Goal: Task Accomplishment & Management: Complete application form

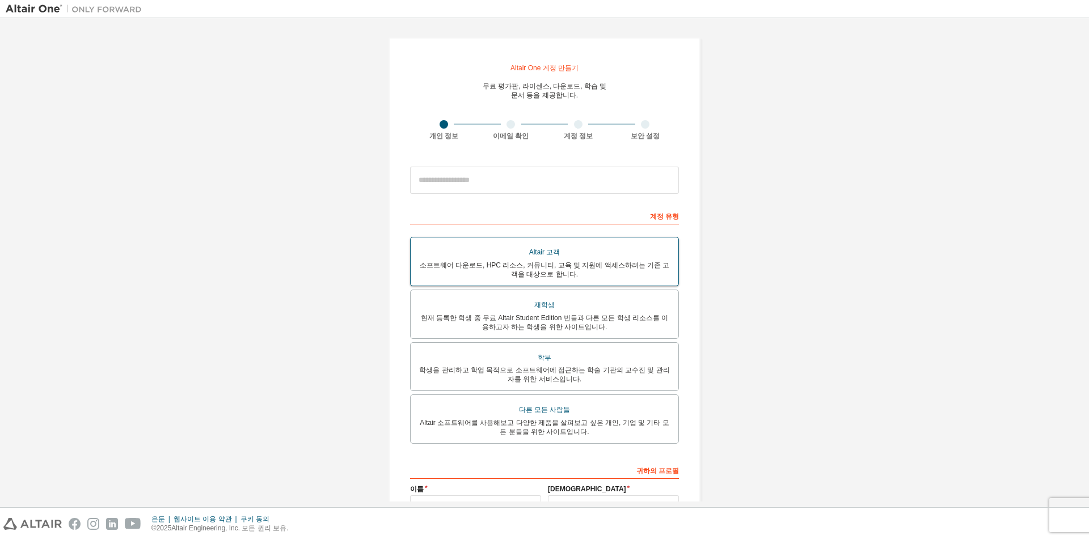
click at [541, 268] on font "소프트웨어 다운로드, HPC 리소스, 커뮤니티, 교육 및 지원에 액세스하려는 기존 고객을 대상으로 합니다." at bounding box center [545, 269] width 250 height 17
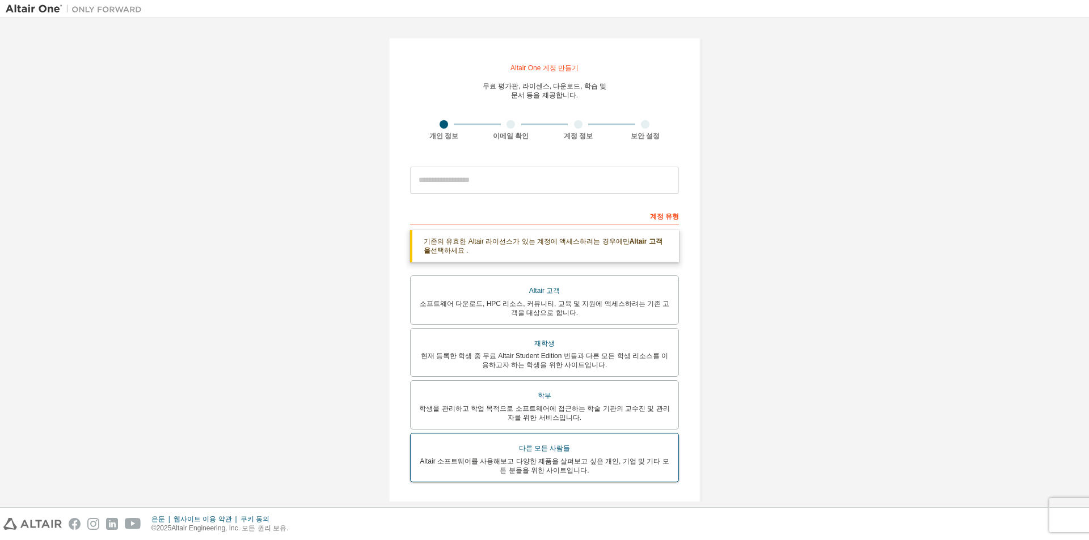
click at [479, 464] on font "Altair 소프트웨어를 사용해보고 다양한 제품을 살펴보고 싶은 개인, 기업 및 기타 모든 분들을 위한 사이트입니다." at bounding box center [544, 466] width 249 height 17
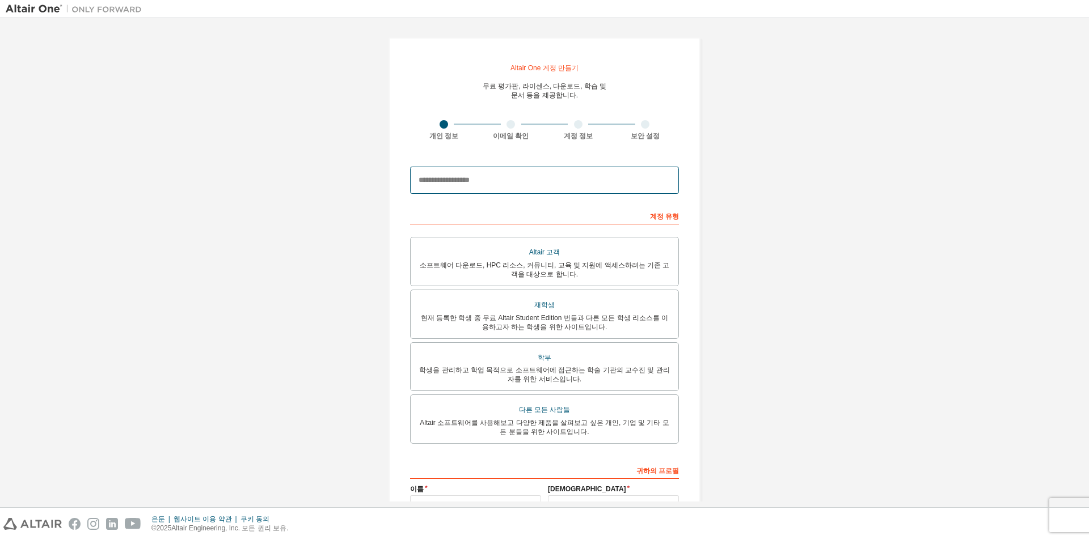
click at [475, 184] on input "email" at bounding box center [544, 180] width 269 height 27
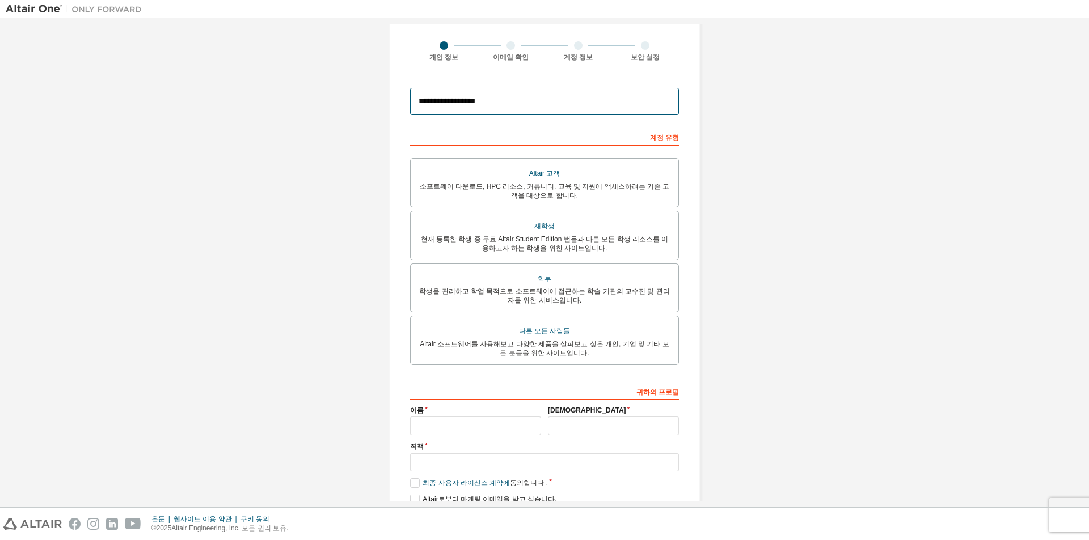
scroll to position [128, 0]
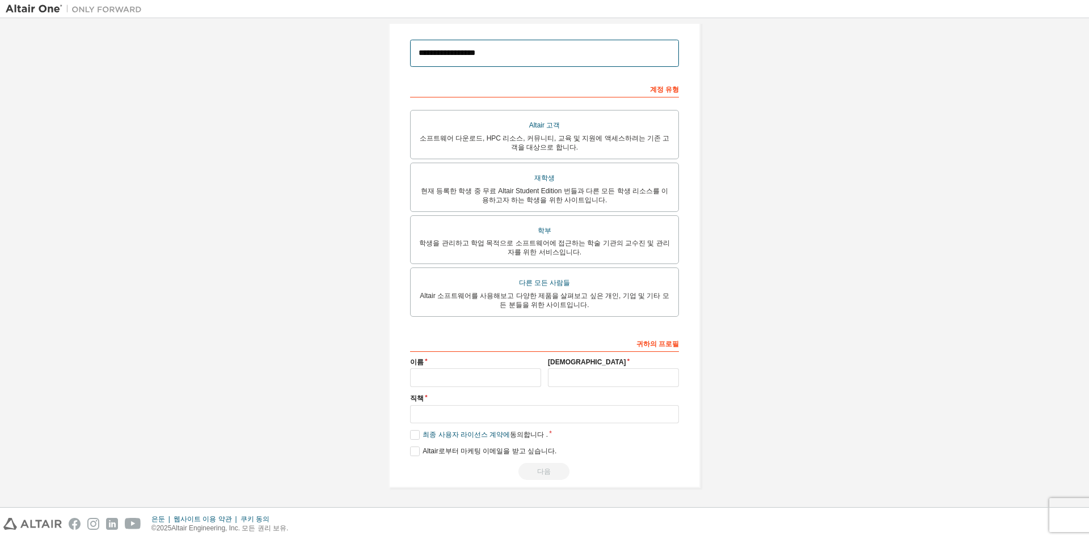
type input "**********"
click at [478, 369] on input "text" at bounding box center [475, 378] width 131 height 19
type input "*"
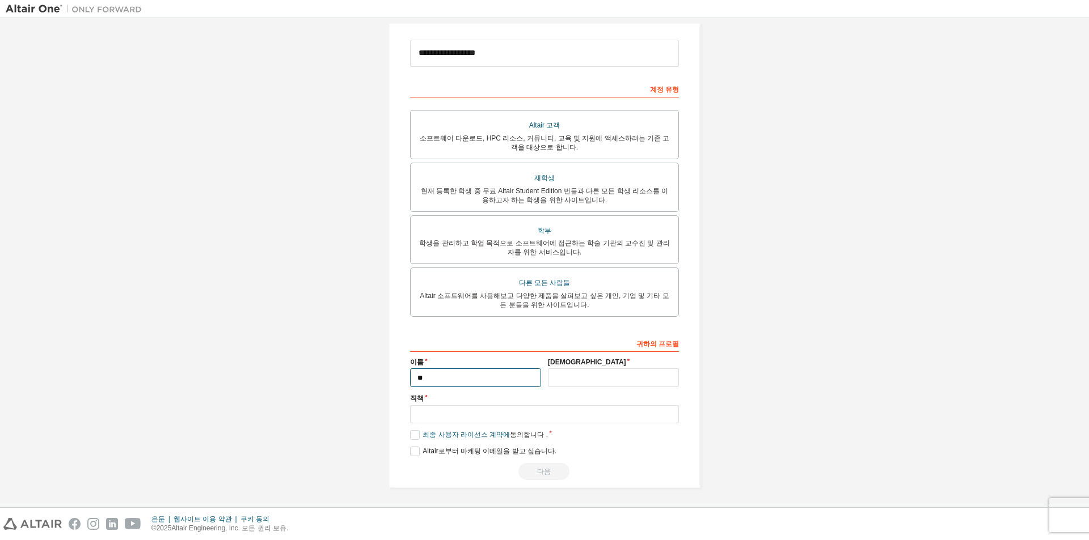
type input "*"
type input "*********"
type input "***"
type input "*"
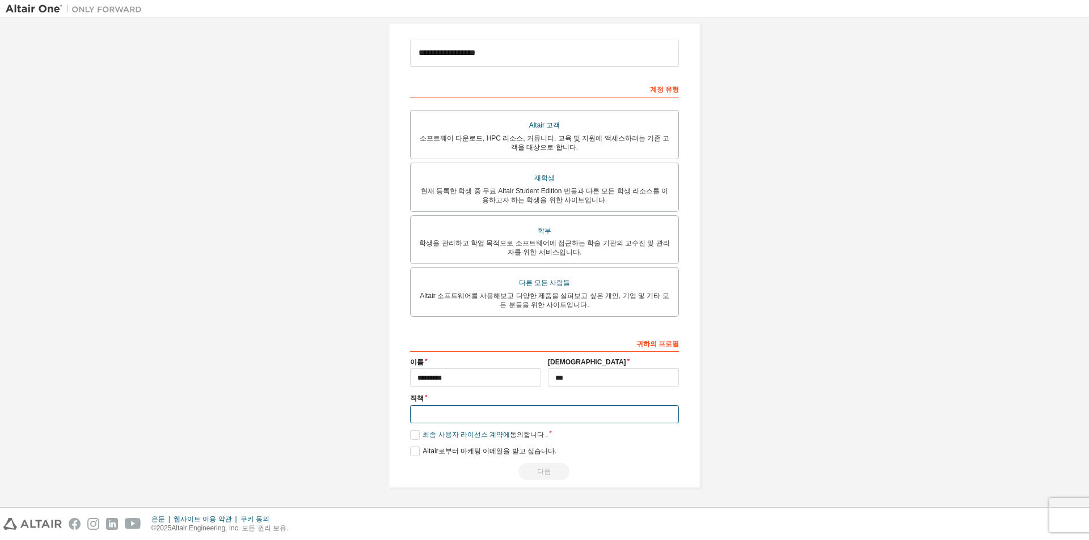
type input "*"
type input "**"
click at [423, 433] on font "최종 사용자 라이선스 계약에" at bounding box center [466, 435] width 87 height 8
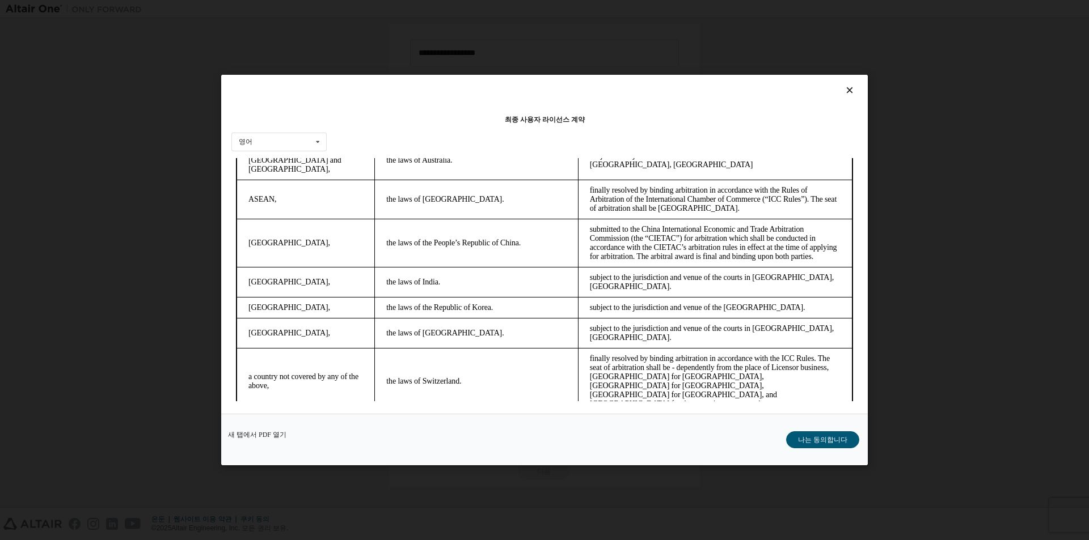
scroll to position [3012, 0]
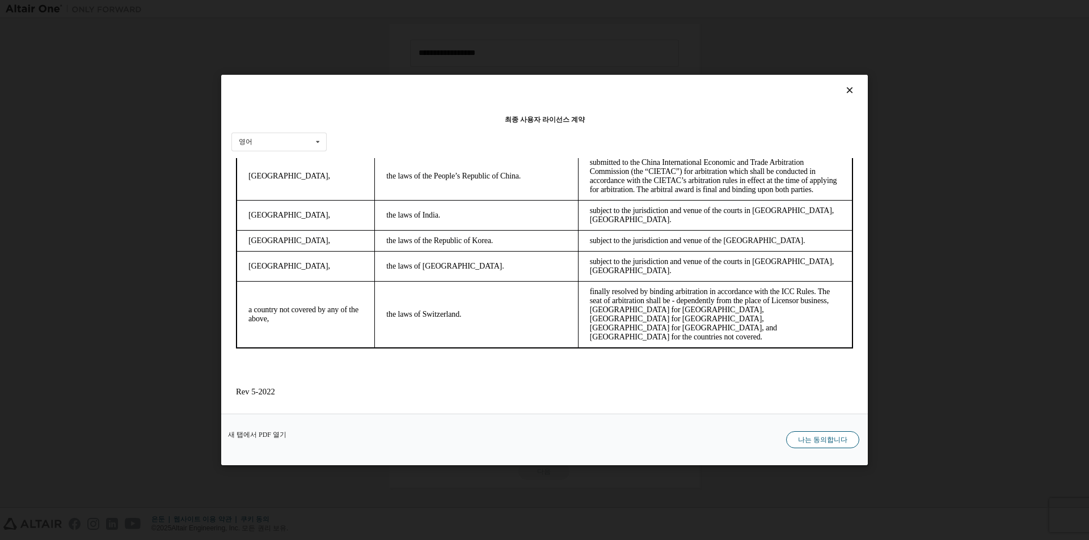
click at [831, 442] on font "나는 동의합니다" at bounding box center [822, 440] width 49 height 8
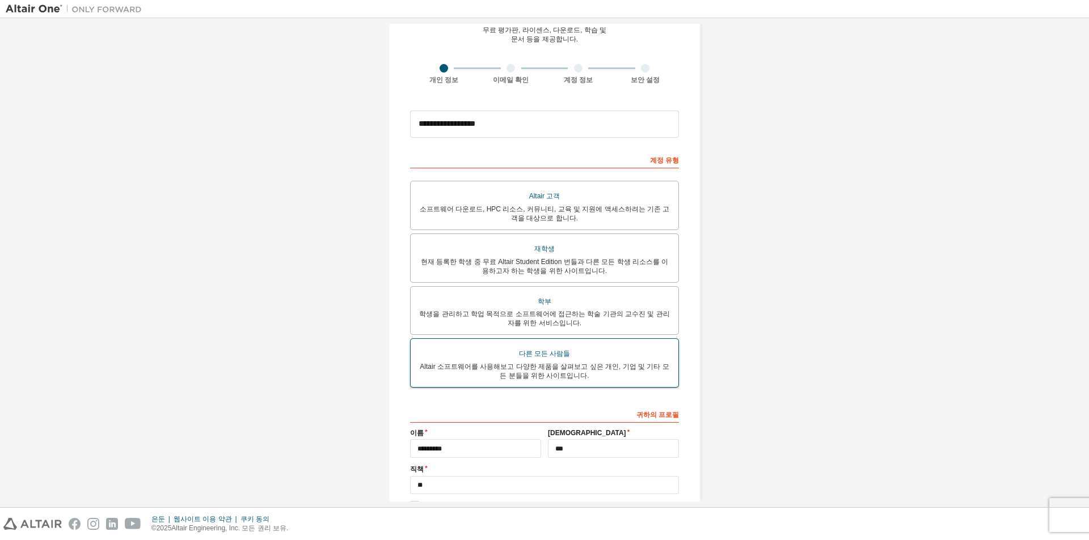
scroll to position [0, 0]
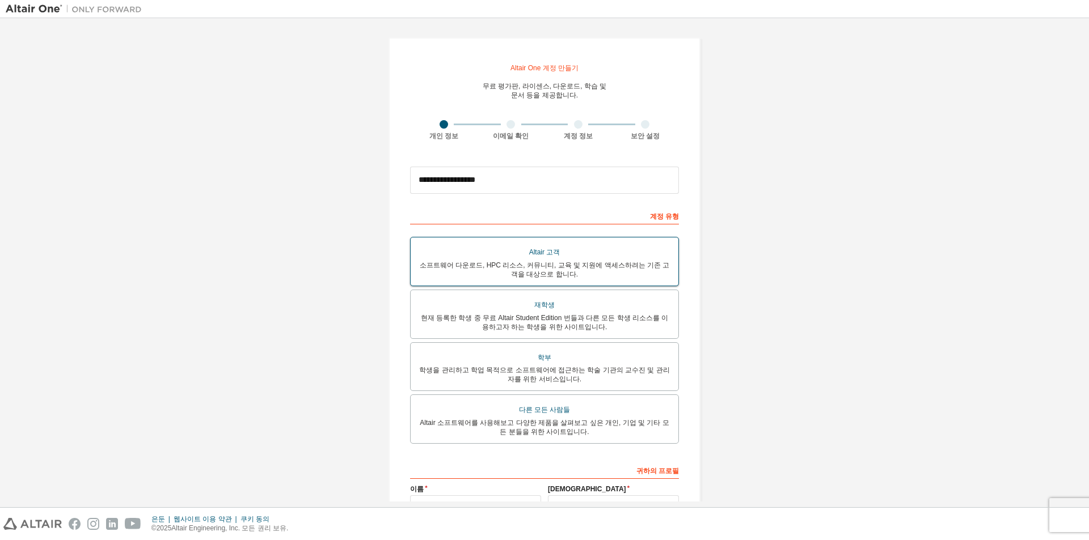
click at [558, 265] on font "소프트웨어 다운로드, HPC 리소스, 커뮤니티, 교육 및 지원에 액세스하려는 기존 고객을 대상으로 합니다." at bounding box center [545, 269] width 250 height 17
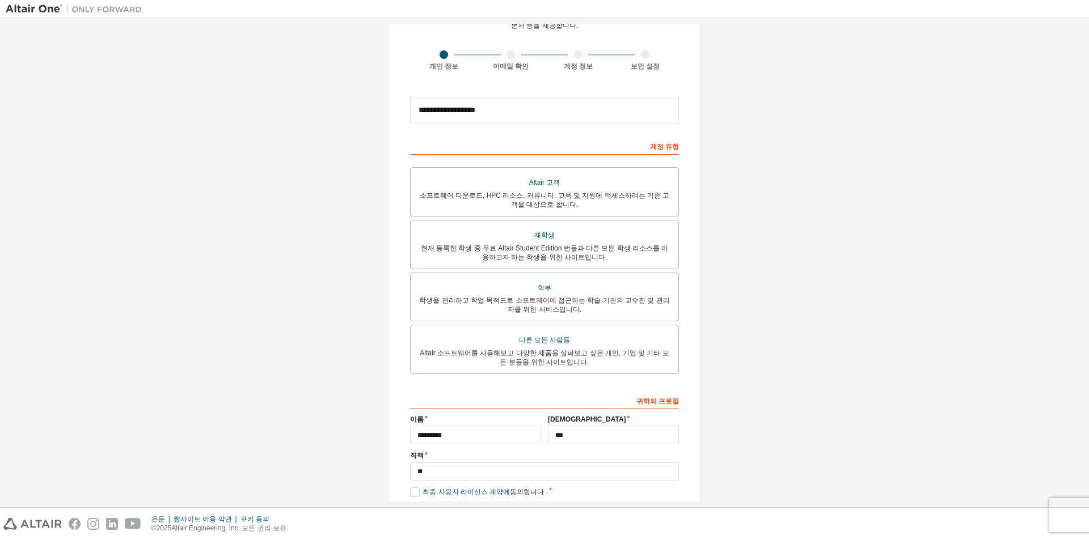
scroll to position [128, 0]
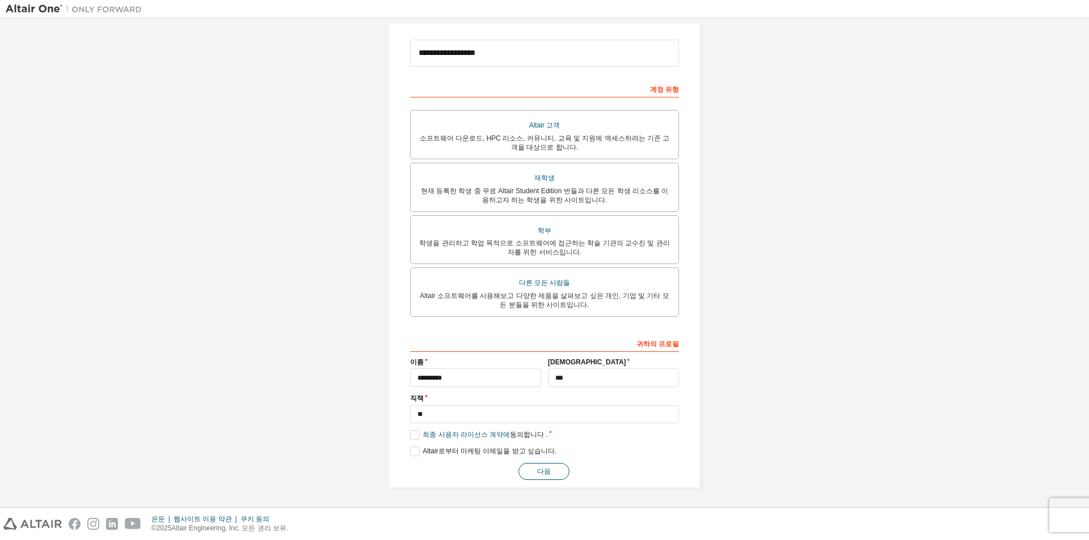
click at [540, 468] on font "다음" at bounding box center [544, 472] width 14 height 8
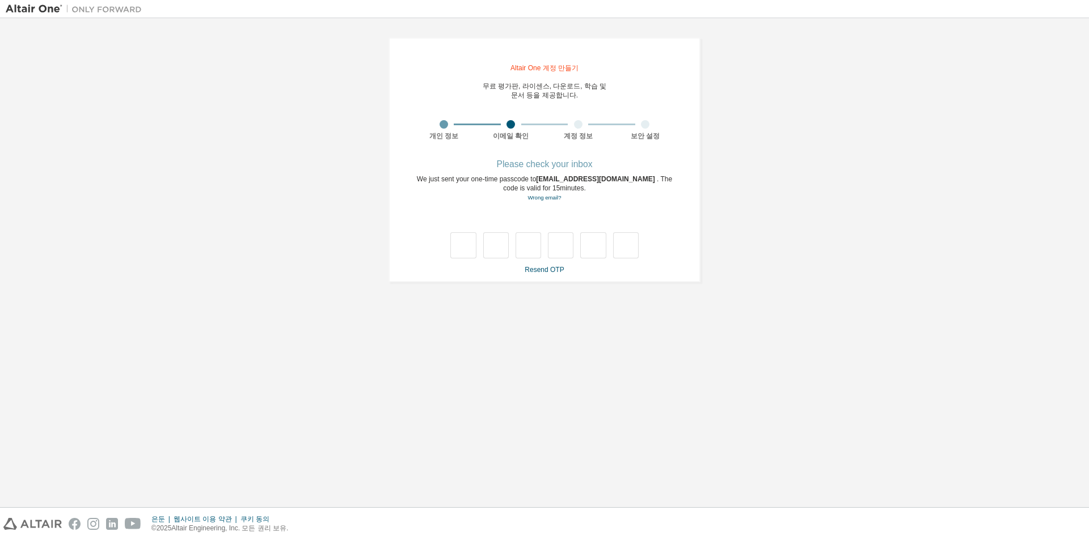
scroll to position [0, 0]
type input "*"
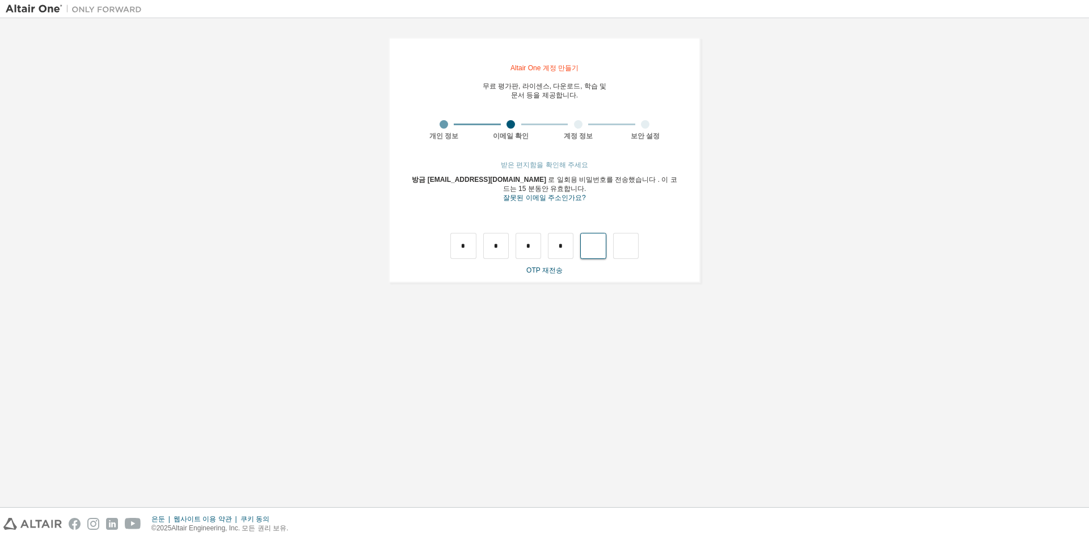
type input "*"
click at [625, 251] on div "*" at bounding box center [619, 246] width 26 height 26
click at [622, 246] on div at bounding box center [619, 246] width 26 height 26
click at [466, 255] on input "text" at bounding box center [463, 246] width 26 height 26
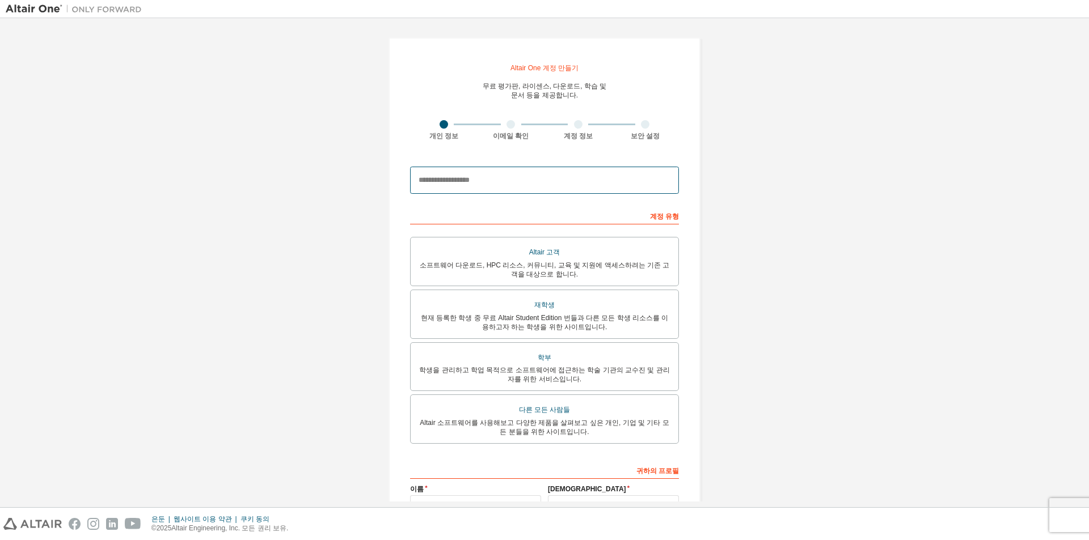
click at [505, 178] on input "email" at bounding box center [544, 180] width 269 height 27
type input "**********"
click at [578, 253] on div "Altair 고객" at bounding box center [544, 252] width 254 height 16
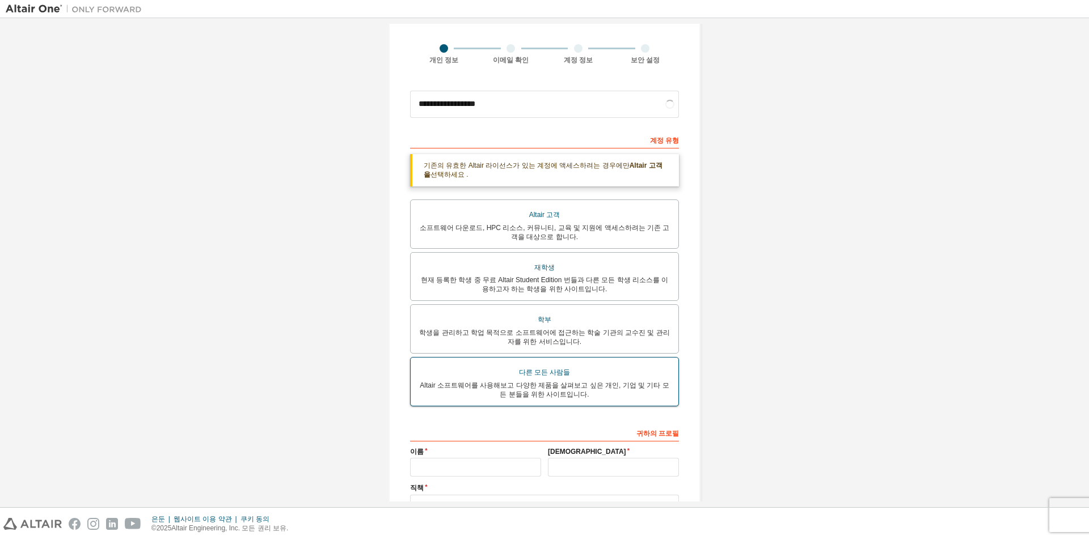
scroll to position [167, 0]
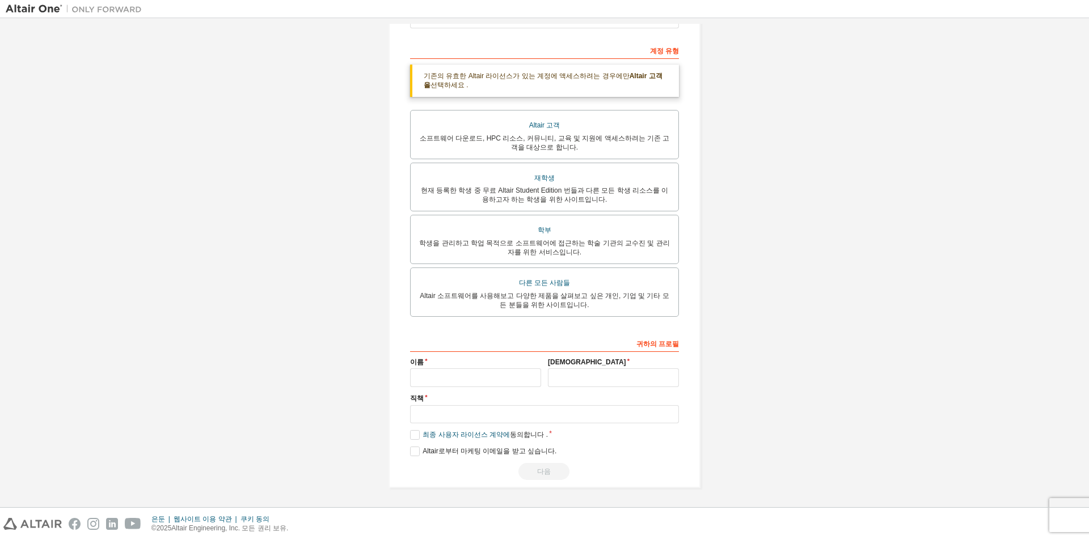
click at [459, 361] on label "이름" at bounding box center [475, 362] width 131 height 9
click at [453, 366] on label "이름" at bounding box center [475, 362] width 131 height 9
click at [451, 371] on input "text" at bounding box center [475, 378] width 131 height 19
type input "*********"
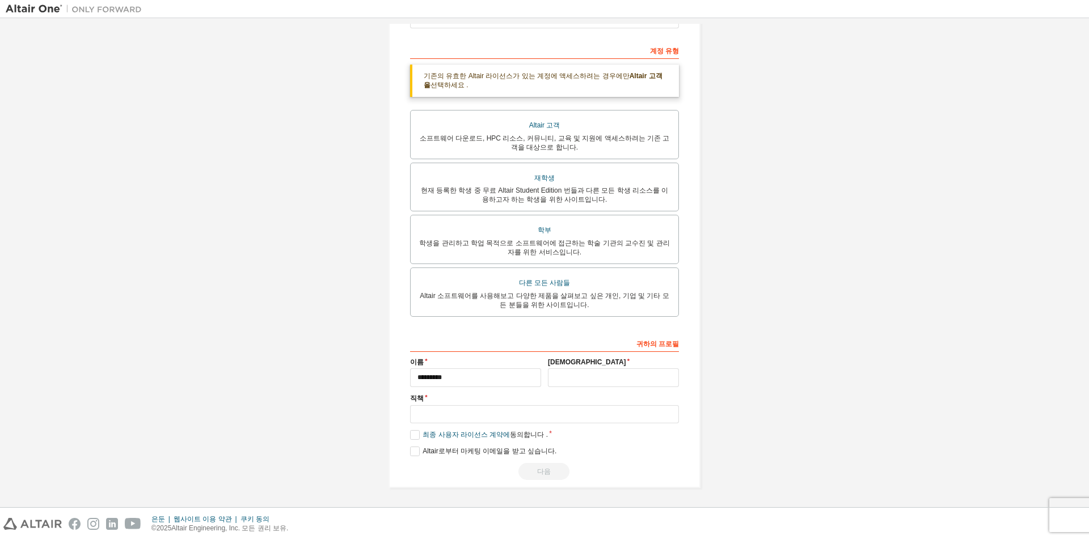
click at [503, 402] on label "직책" at bounding box center [544, 398] width 269 height 9
click at [614, 382] on input "text" at bounding box center [613, 378] width 131 height 19
type input "***"
click at [579, 416] on input "text" at bounding box center [544, 415] width 269 height 19
type input "**"
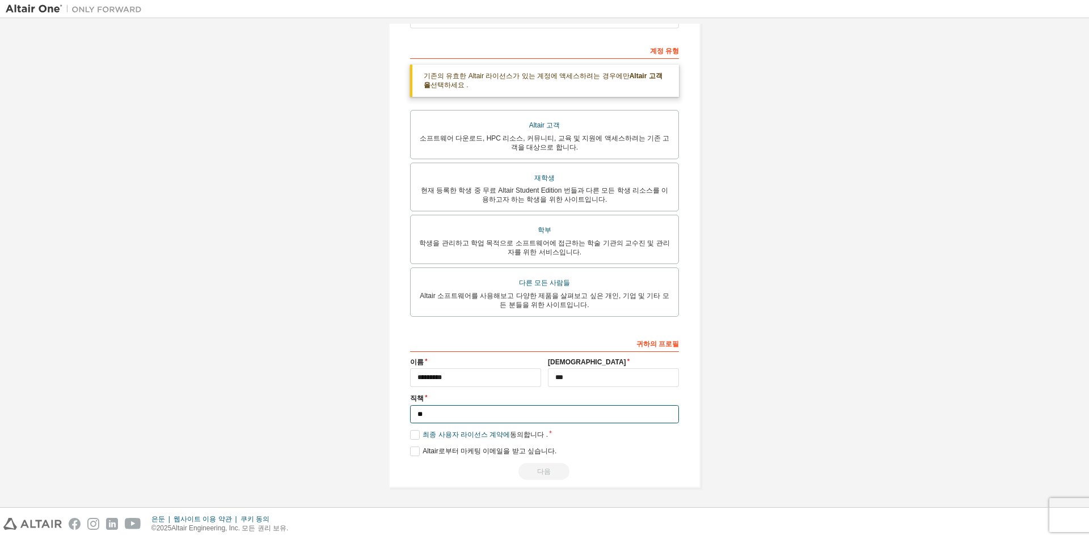
scroll to position [128, 0]
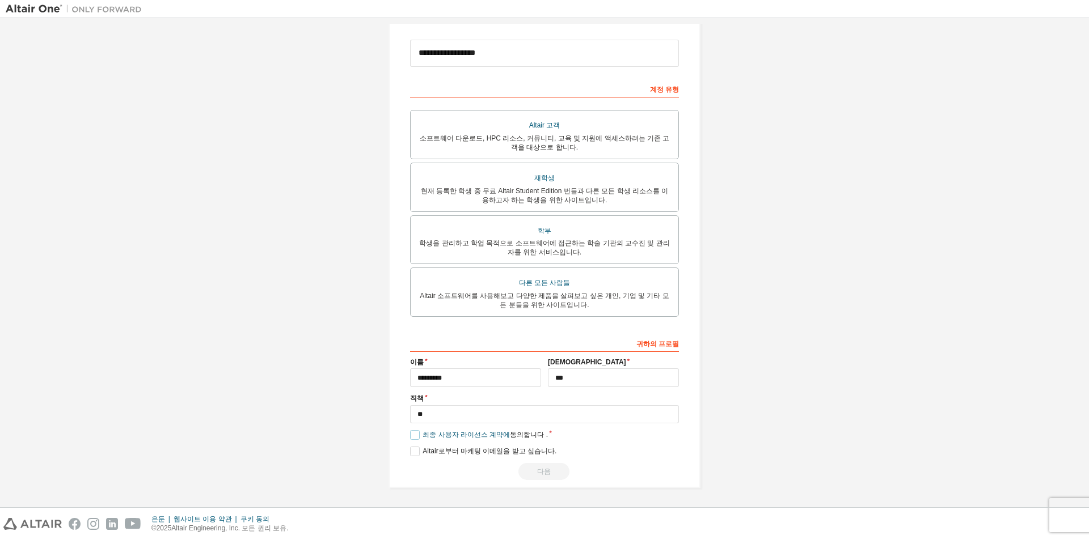
click at [414, 431] on label "최종 사용자 라이선스 계약에 동의합니다 ." at bounding box center [479, 435] width 138 height 10
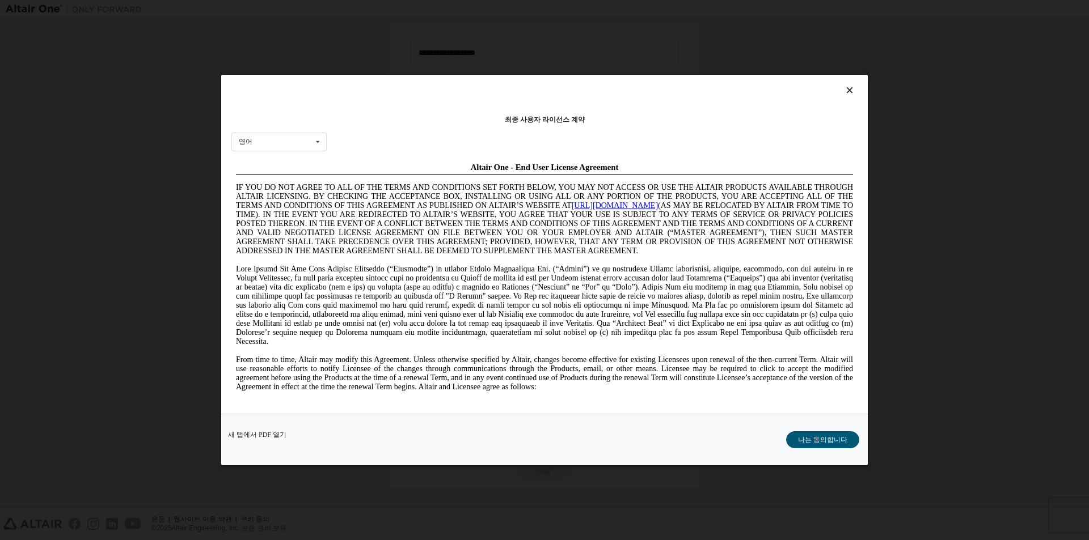
scroll to position [0, 0]
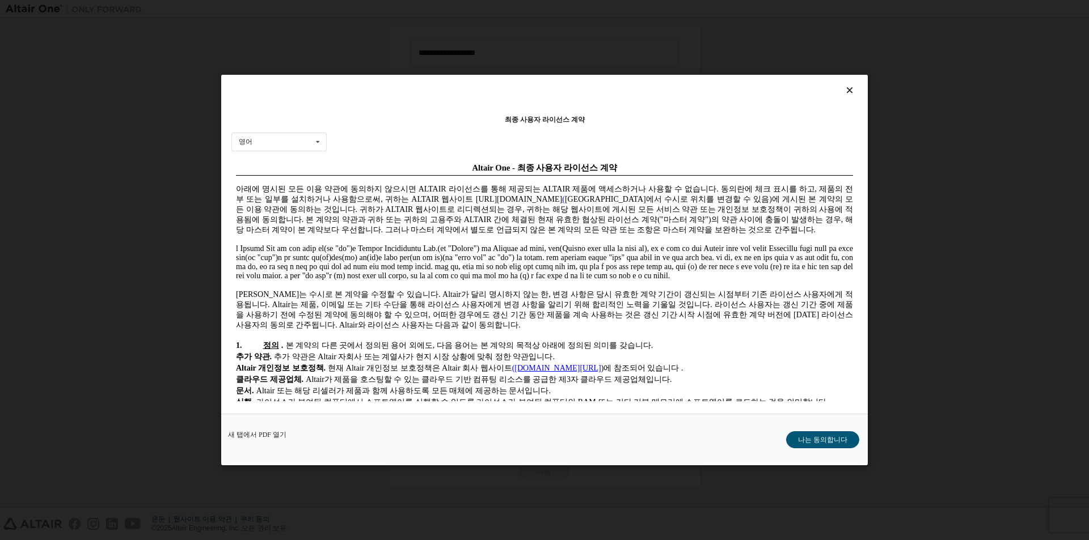
drag, startPoint x: 837, startPoint y: 437, endPoint x: 748, endPoint y: 458, distance: 91.6
click at [835, 437] on font "나는 동의합니다" at bounding box center [822, 440] width 49 height 8
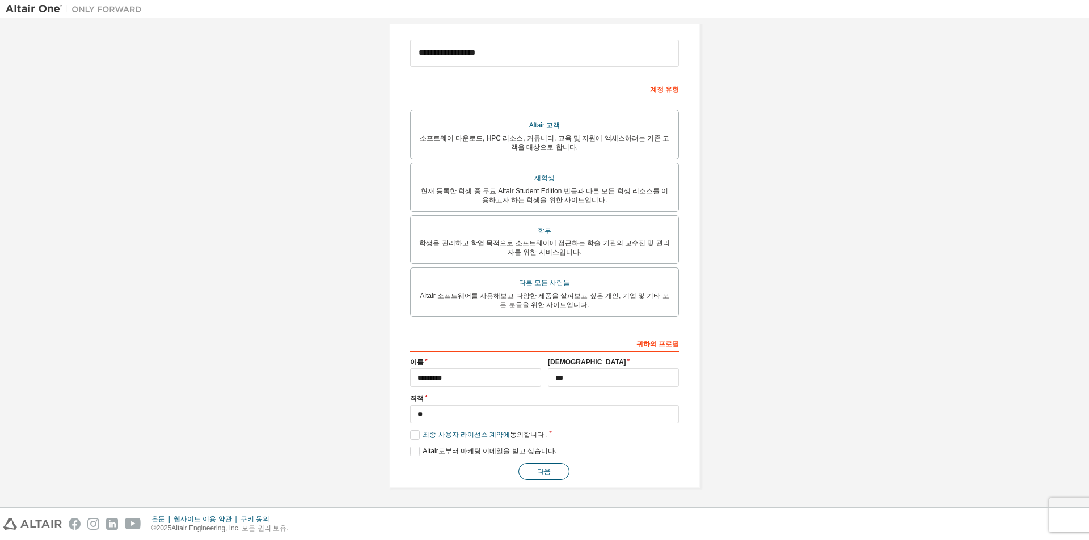
click at [538, 465] on button "다음" at bounding box center [543, 471] width 51 height 17
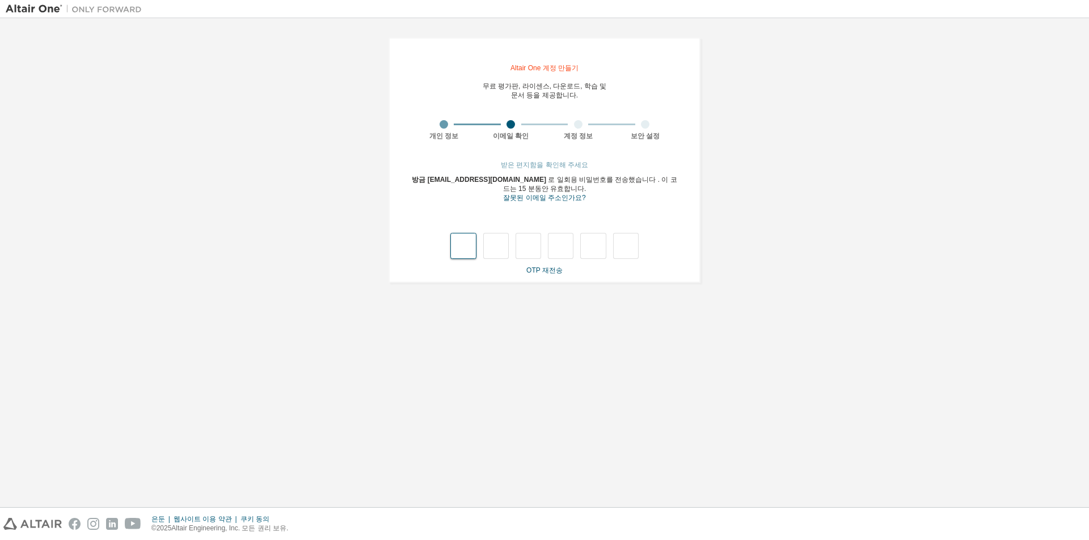
type input "*"
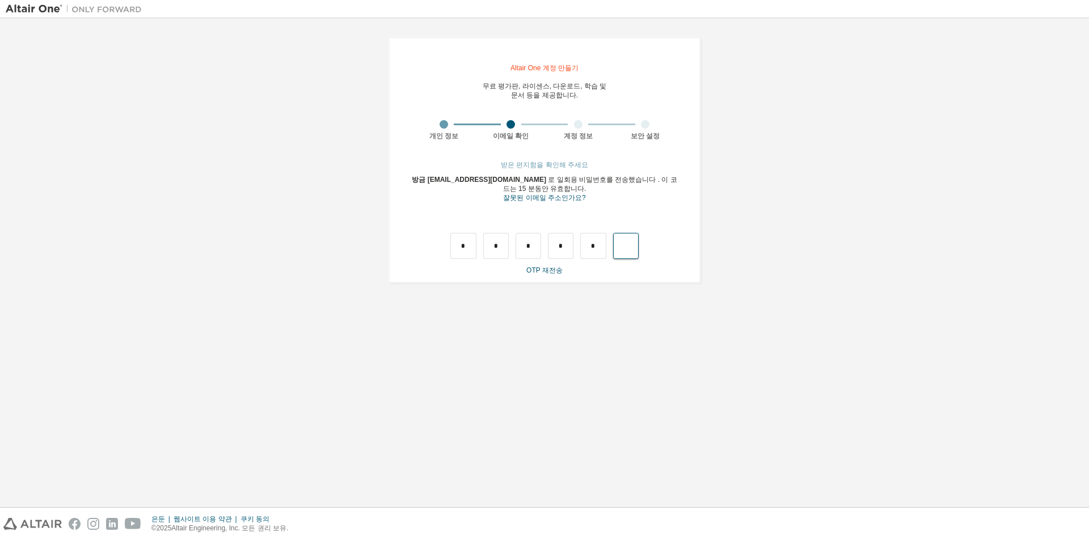
type input "*"
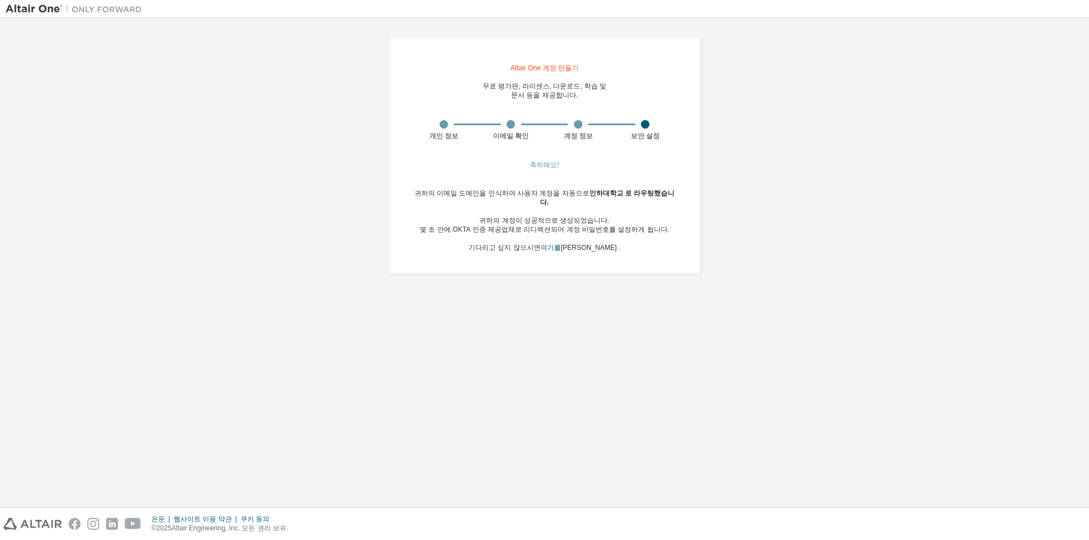
click at [591, 243] on div "귀하의 이메일 도메인을 인식하여 사용자 계정을 자동으로 인하대학교 로 라우팅했습니다 . 귀하의 [DEMOGRAPHIC_DATA]이 성공적으로 …" at bounding box center [544, 221] width 269 height 64
